Goal: Task Accomplishment & Management: Manage account settings

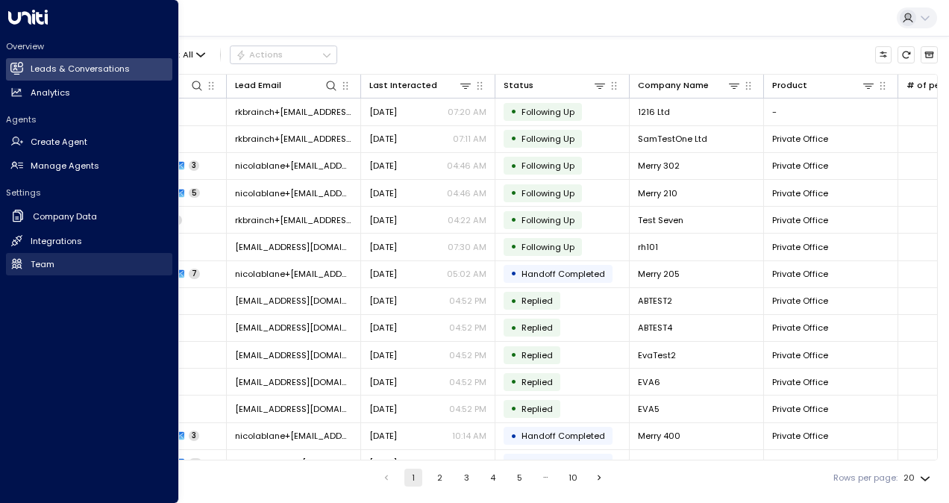
click at [43, 264] on h2 "Team" at bounding box center [43, 264] width 24 height 13
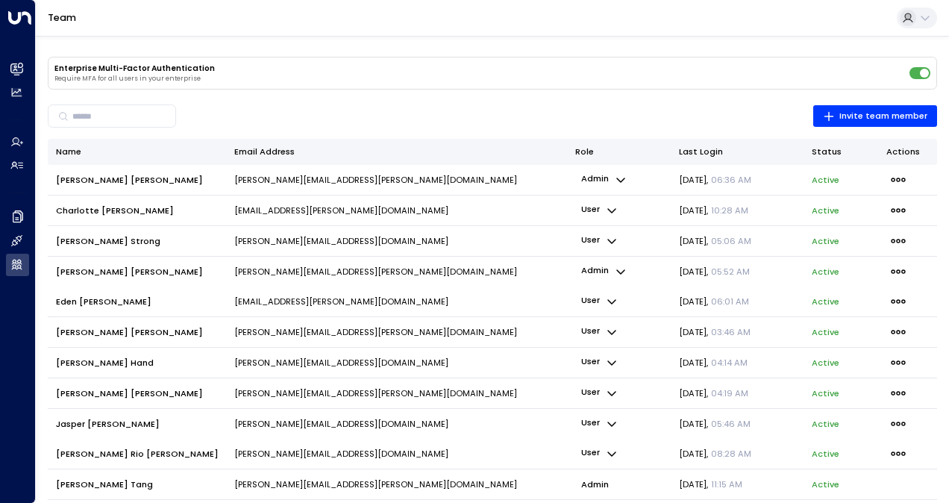
click at [610, 237] on icon "button" at bounding box center [612, 241] width 12 height 12
click at [893, 239] on div at bounding box center [474, 251] width 949 height 503
click at [903, 240] on span "button" at bounding box center [898, 240] width 24 height 19
drag, startPoint x: 813, startPoint y: 289, endPoint x: 911, endPoint y: 246, distance: 107.5
click at [900, 239] on icon "button" at bounding box center [898, 241] width 14 height 4
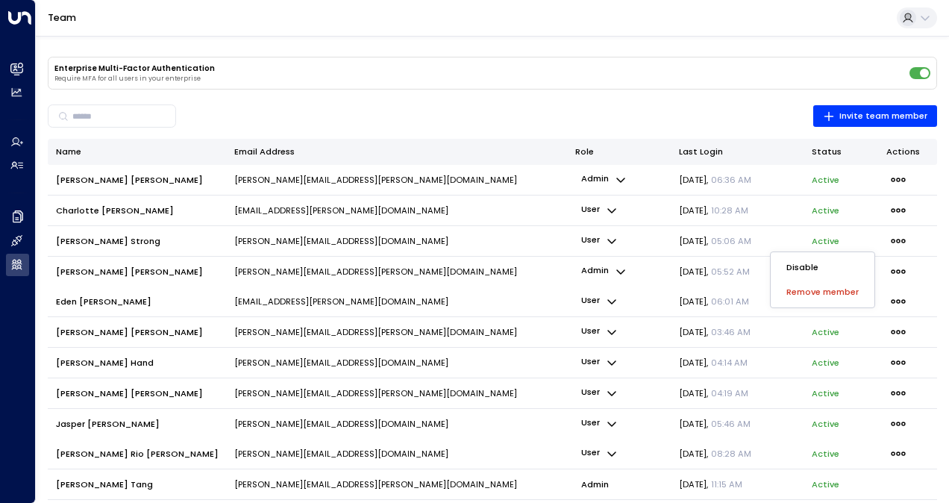
click at [809, 292] on span "Remove member" at bounding box center [822, 292] width 72 height 13
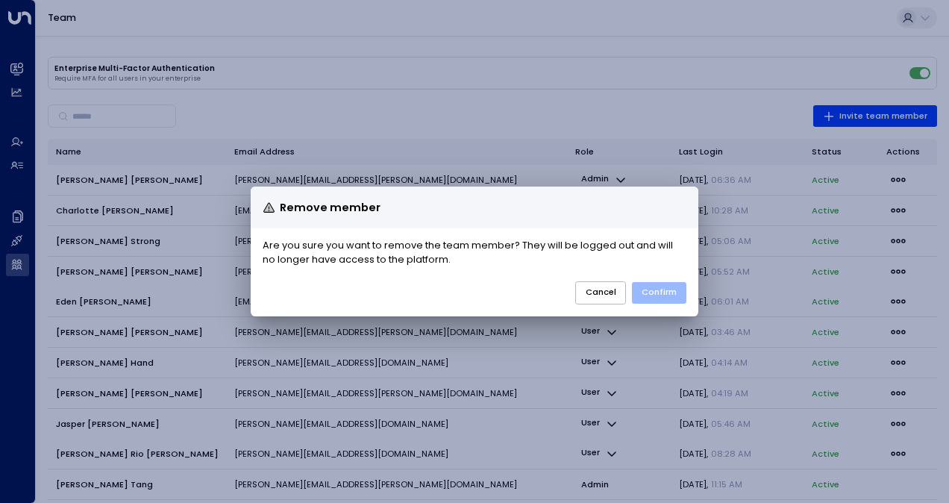
click at [661, 288] on button "Confirm" at bounding box center [659, 293] width 54 height 22
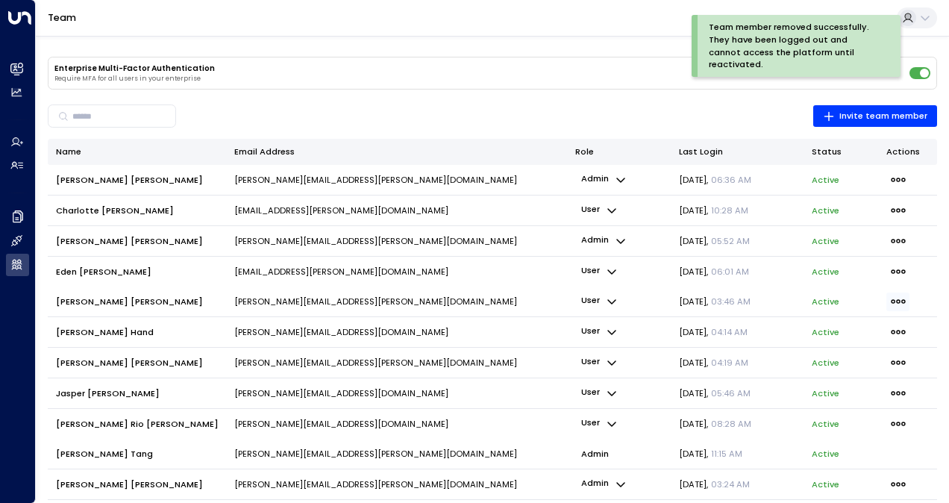
click at [901, 298] on icon "button" at bounding box center [898, 301] width 16 height 16
click at [432, 307] on div at bounding box center [474, 251] width 949 height 503
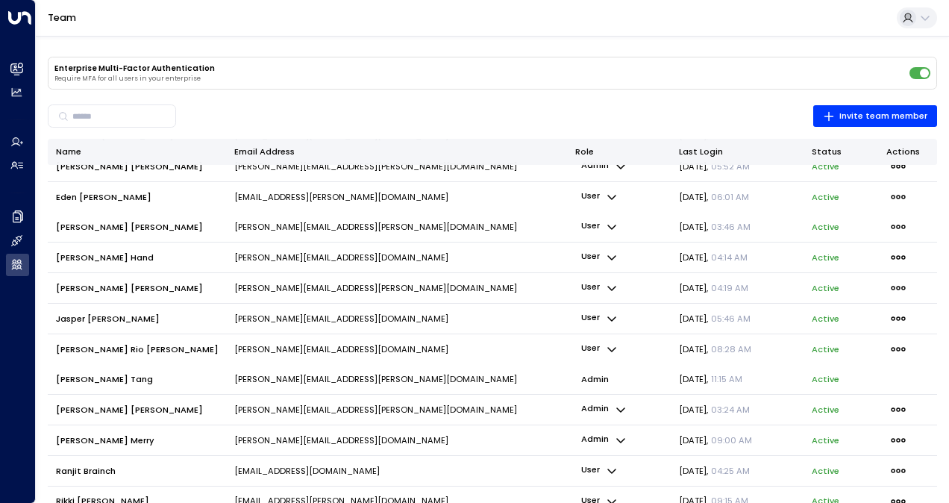
scroll to position [103, 0]
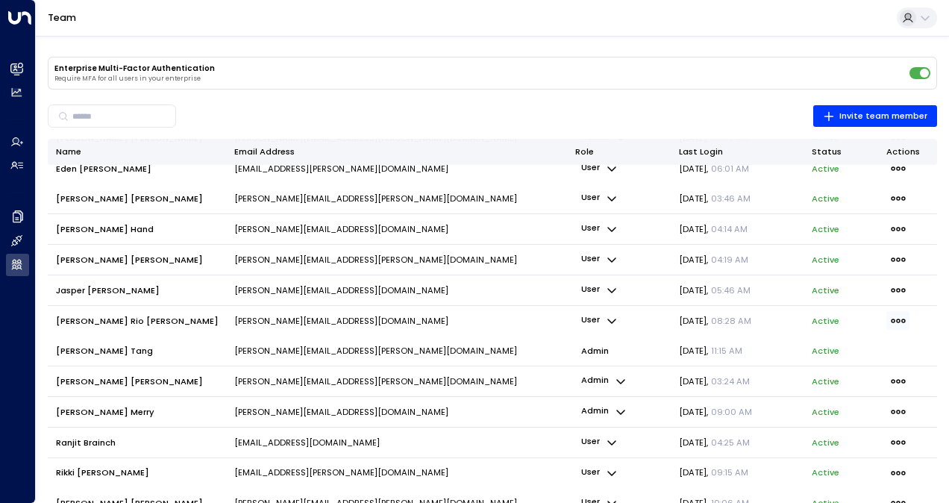
click at [890, 320] on icon "button" at bounding box center [898, 321] width 16 height 16
click at [195, 379] on div at bounding box center [474, 251] width 949 height 503
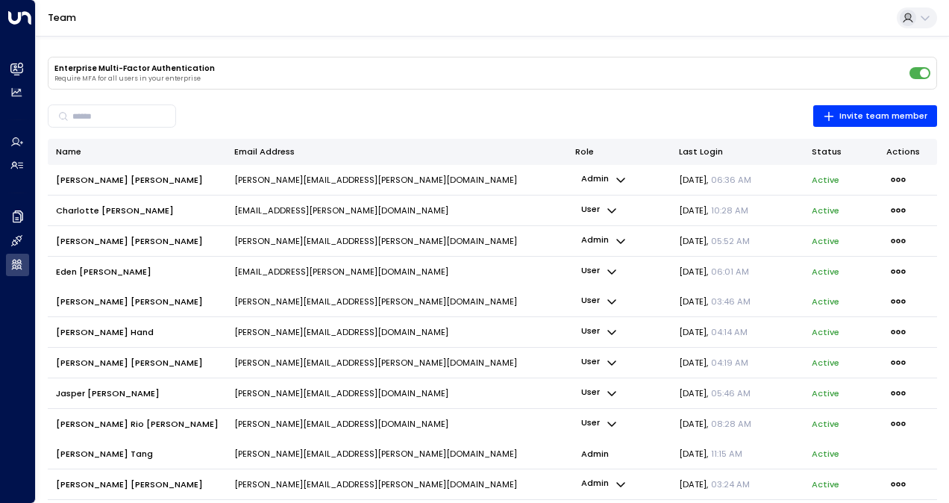
scroll to position [75, 0]
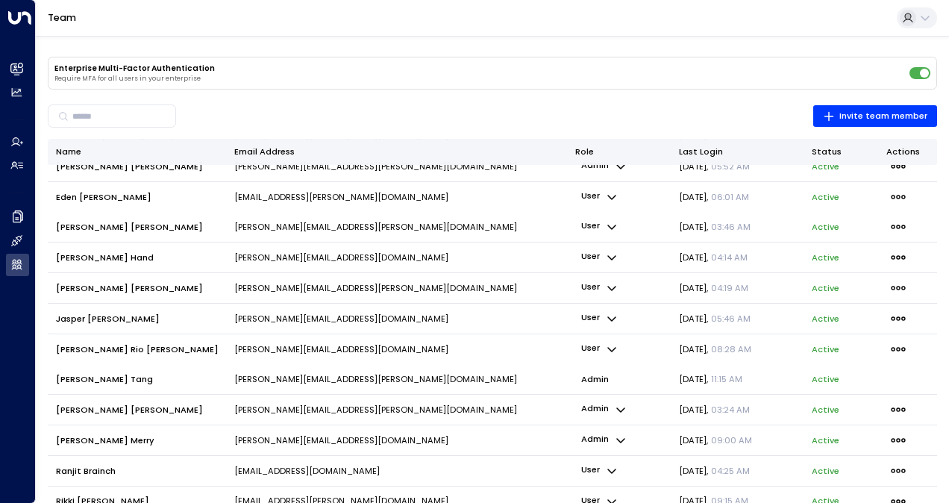
click at [594, 380] on p "admin" at bounding box center [595, 379] width 40 height 19
click at [619, 409] on icon "button" at bounding box center [620, 409] width 9 height 5
click at [591, 406] on div at bounding box center [474, 251] width 949 height 503
click at [618, 439] on icon "button" at bounding box center [621, 440] width 12 height 12
click at [555, 359] on div at bounding box center [474, 251] width 949 height 503
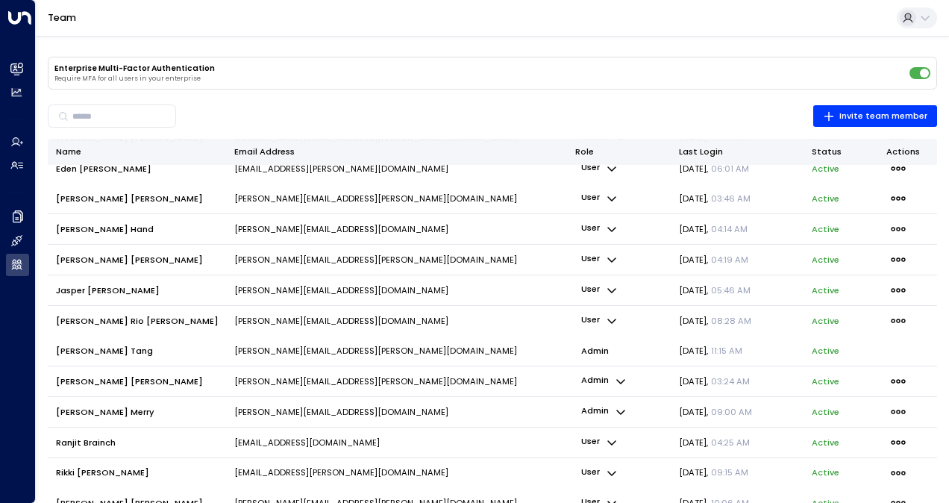
scroll to position [0, 0]
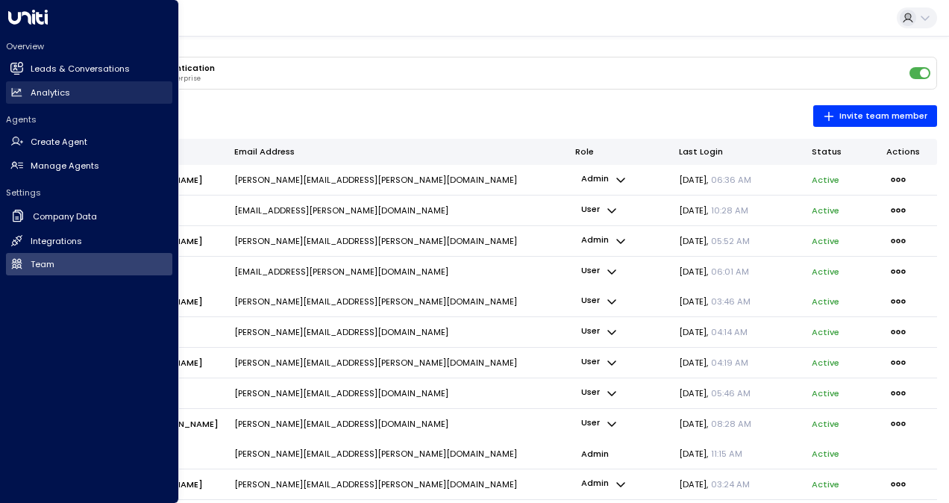
drag, startPoint x: 94, startPoint y: 60, endPoint x: 97, endPoint y: 87, distance: 27.0
click at [94, 60] on link "Leads & Conversations Leads & Conversations" at bounding box center [89, 69] width 166 height 22
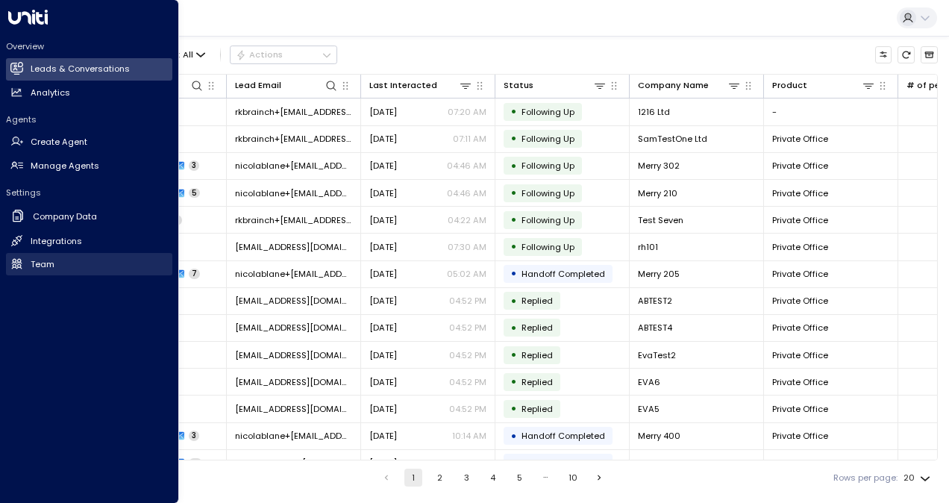
drag, startPoint x: 28, startPoint y: 261, endPoint x: 56, endPoint y: 260, distance: 27.6
click at [29, 261] on link "Team Team" at bounding box center [89, 264] width 166 height 22
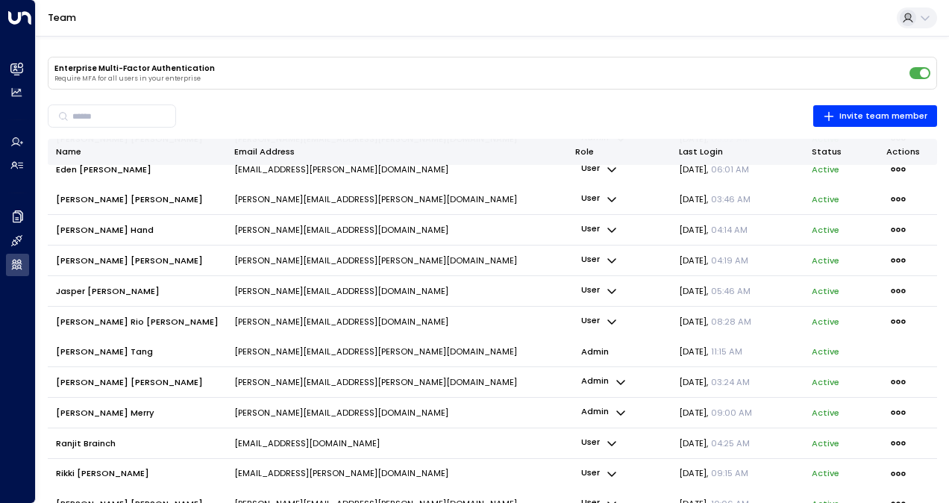
scroll to position [103, 0]
click at [900, 318] on icon "button" at bounding box center [898, 321] width 16 height 16
click at [580, 105] on div at bounding box center [474, 251] width 949 height 503
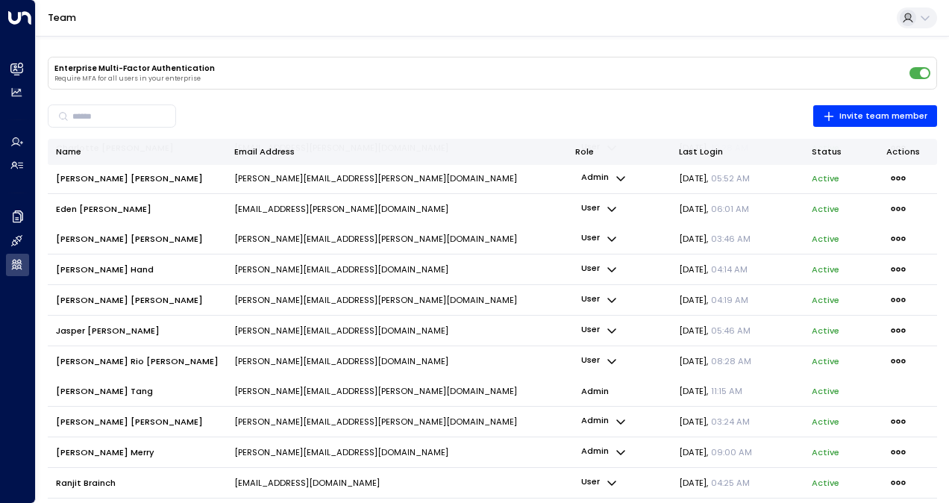
scroll to position [0, 0]
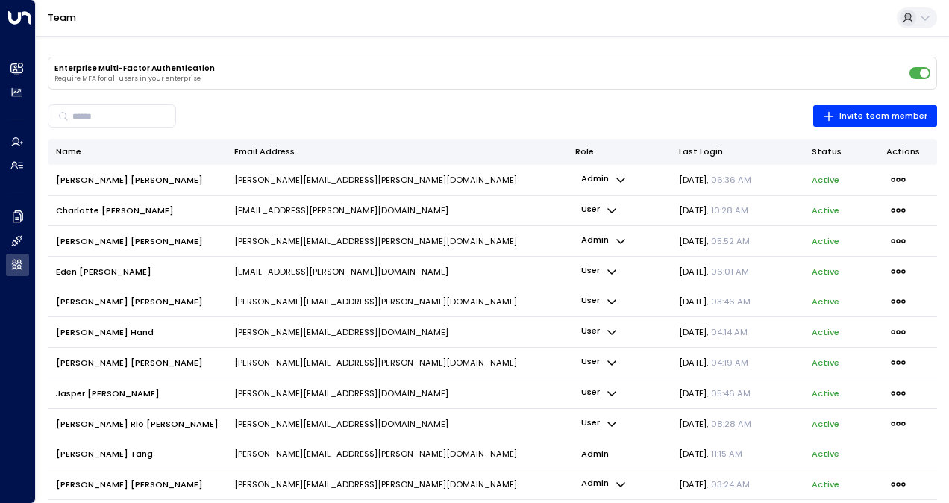
click at [609, 272] on icon "button" at bounding box center [612, 272] width 12 height 12
click at [552, 79] on div at bounding box center [474, 251] width 949 height 503
click at [914, 12] on button at bounding box center [917, 18] width 40 height 22
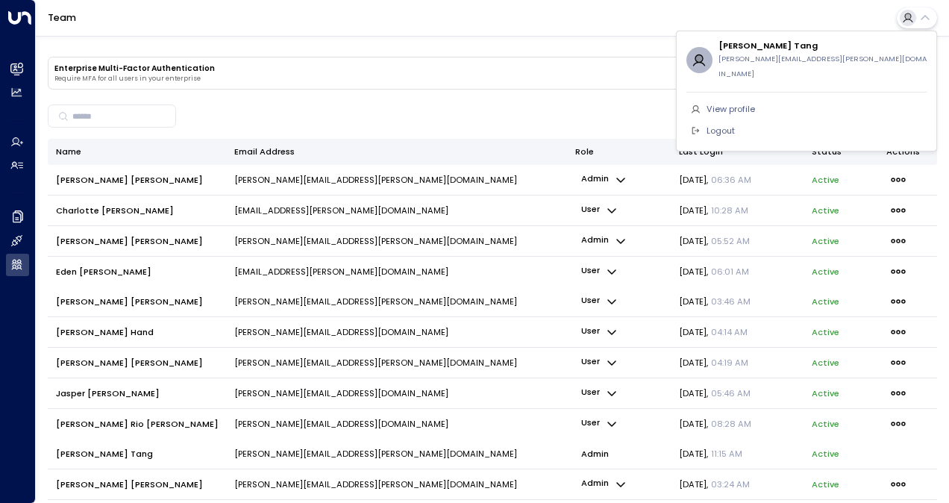
click at [720, 125] on span "Logout" at bounding box center [720, 131] width 28 height 13
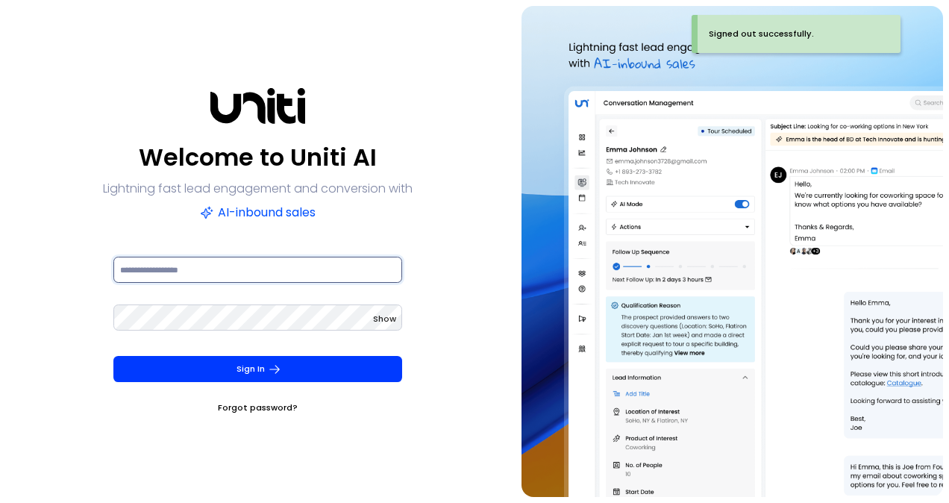
type input "**********"
click at [146, 292] on div "**********" at bounding box center [257, 278] width 289 height 48
click at [382, 318] on keeper-lock "Open Keeper Popup" at bounding box center [387, 318] width 18 height 18
click at [380, 316] on keeper-lock "Open Keeper Popup" at bounding box center [387, 318] width 18 height 18
click at [377, 316] on div "Show" at bounding box center [257, 317] width 289 height 26
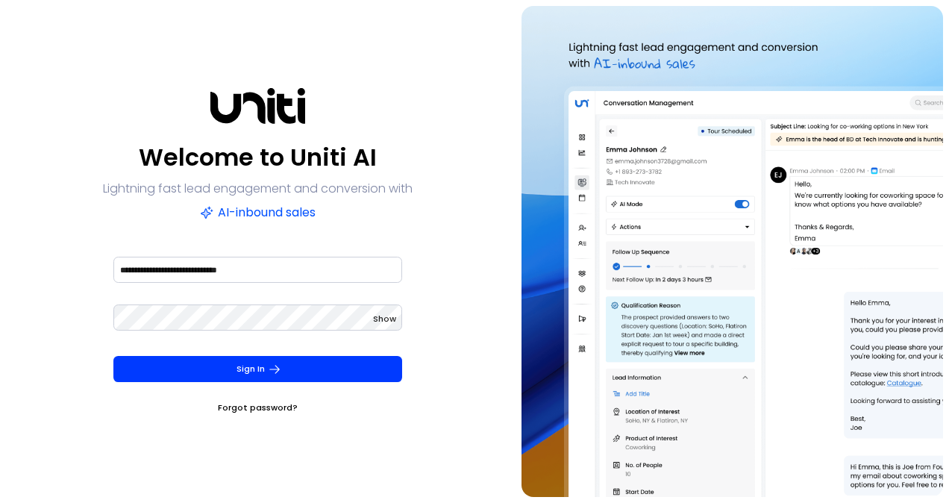
click at [373, 318] on span "Show" at bounding box center [384, 319] width 23 height 12
click at [76, 328] on div "**********" at bounding box center [257, 251] width 503 height 491
click at [464, 299] on div "**********" at bounding box center [257, 251] width 503 height 491
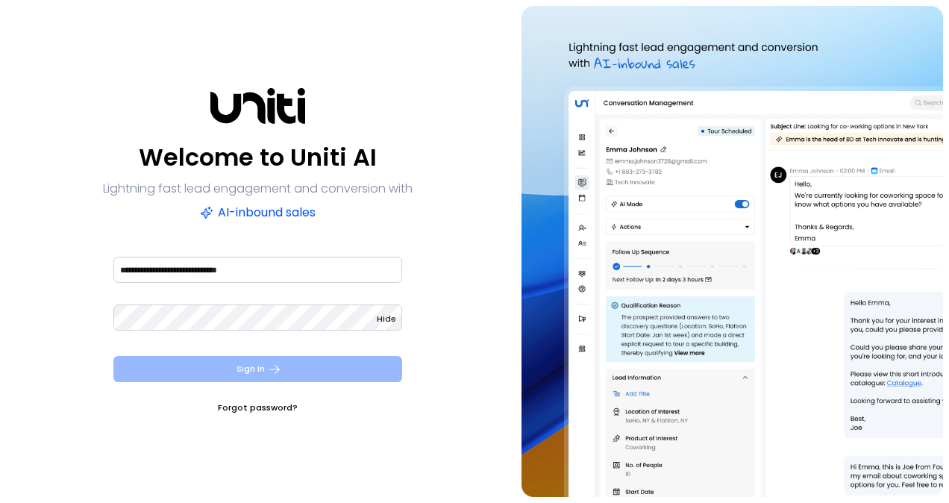
click at [245, 380] on button "Sign In" at bounding box center [257, 369] width 289 height 26
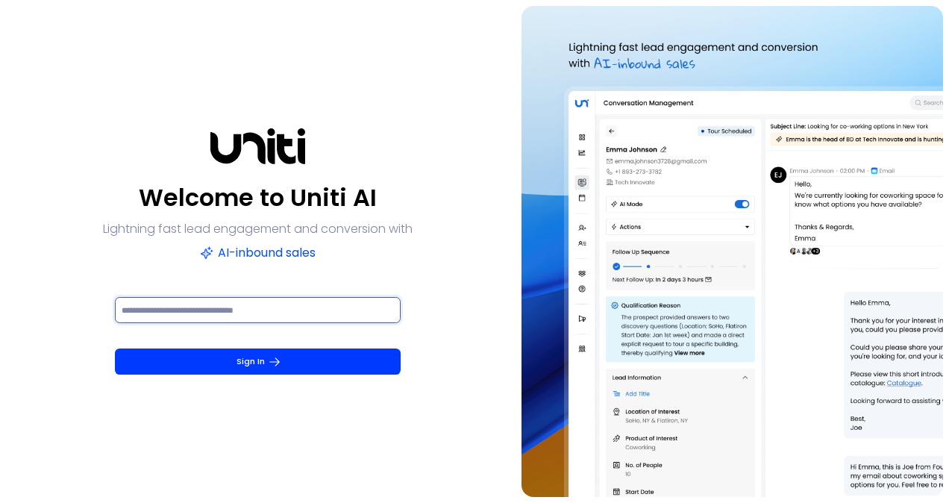
click at [232, 317] on input at bounding box center [258, 310] width 286 height 26
paste input "******"
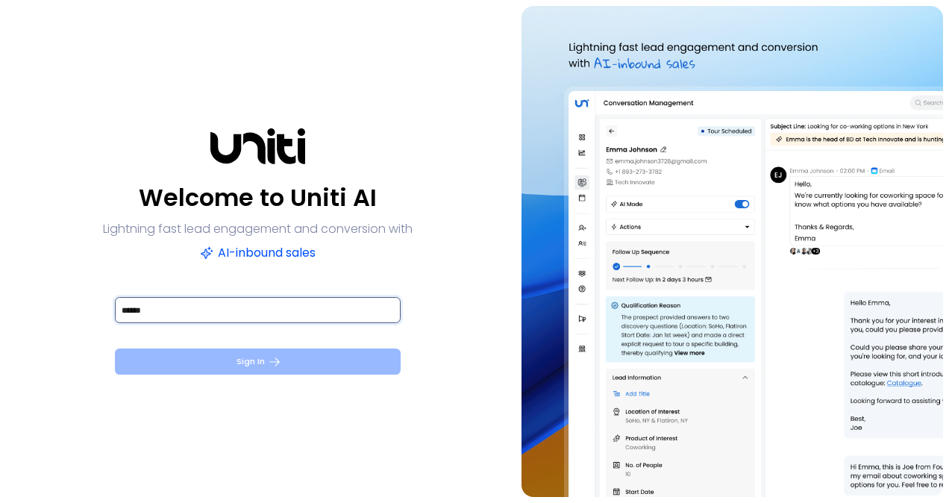
type input "******"
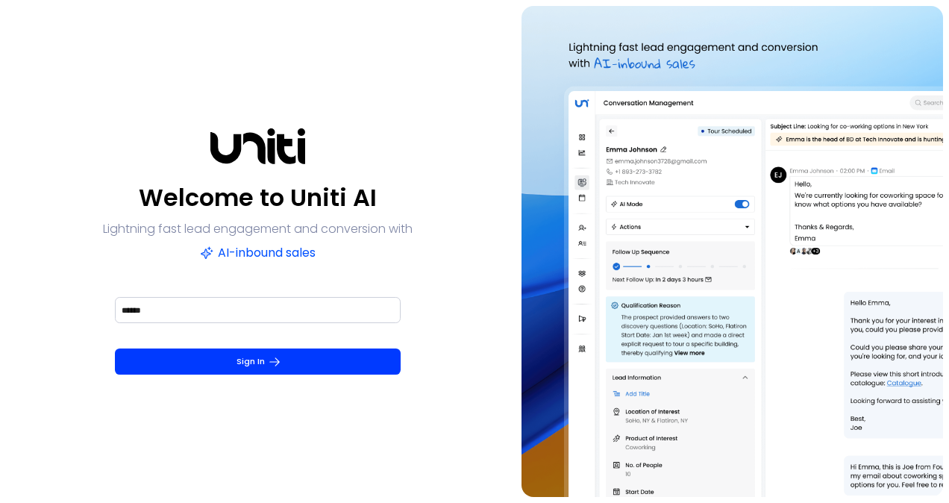
click at [255, 361] on button "Sign In" at bounding box center [258, 361] width 286 height 26
